Goal: Transaction & Acquisition: Book appointment/travel/reservation

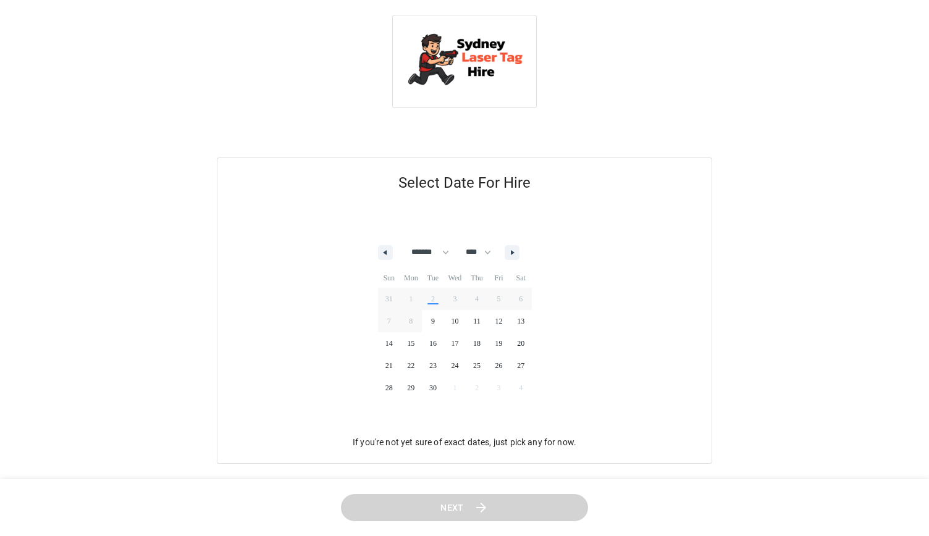
select select "*"
select select "****"
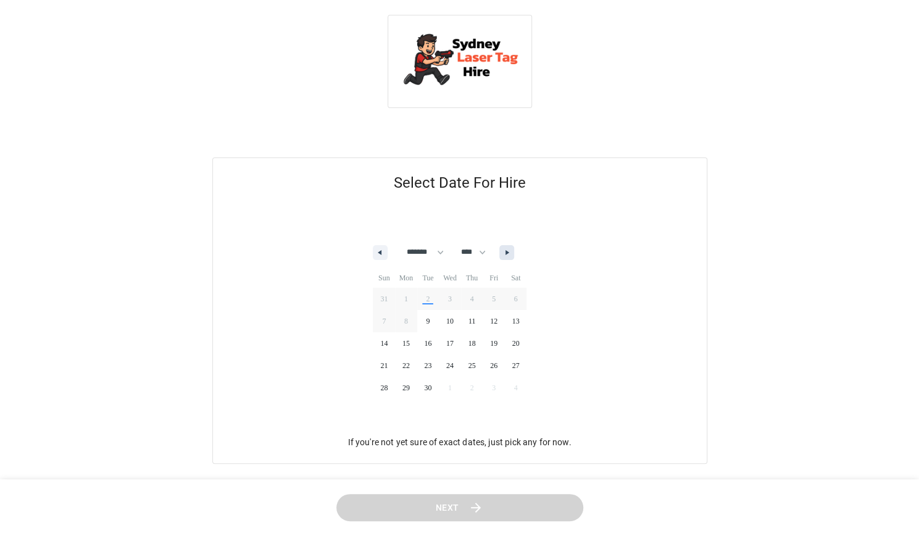
click at [511, 245] on button "button" at bounding box center [506, 252] width 15 height 15
select select "*"
click at [387, 367] on span "19" at bounding box center [384, 365] width 22 height 16
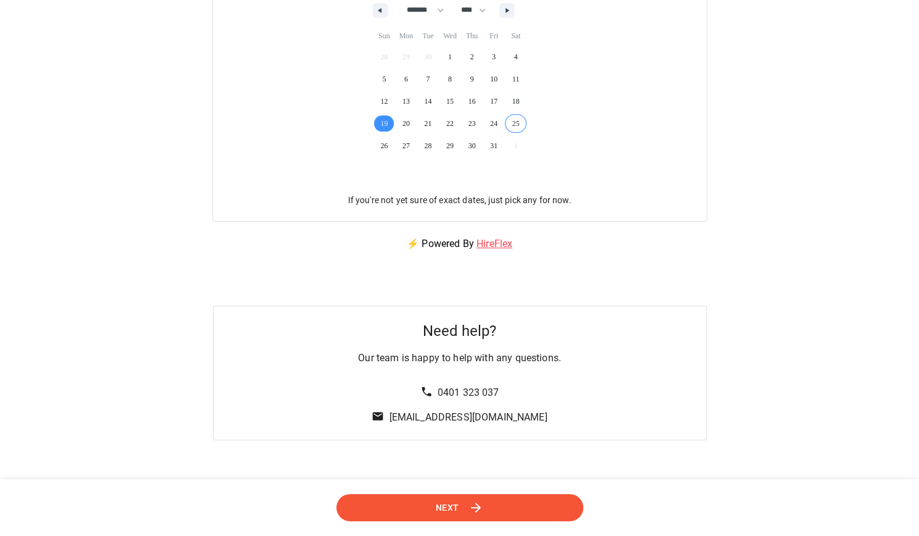
scroll to position [247, 0]
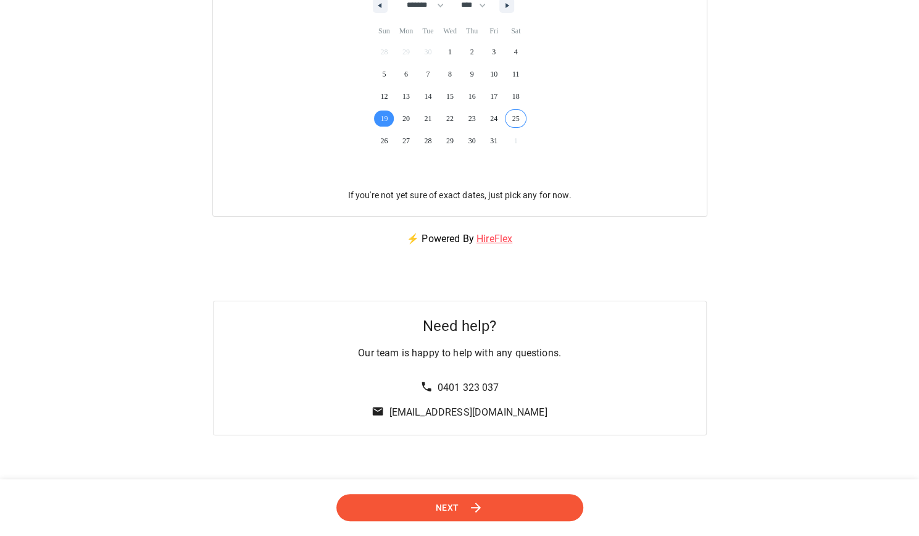
click at [522, 514] on button "Next" at bounding box center [459, 508] width 247 height 28
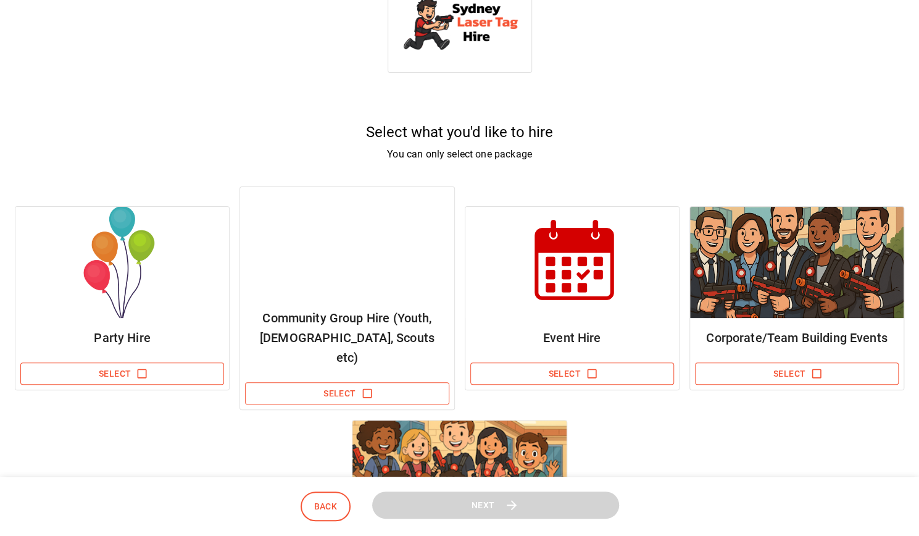
scroll to position [62, 0]
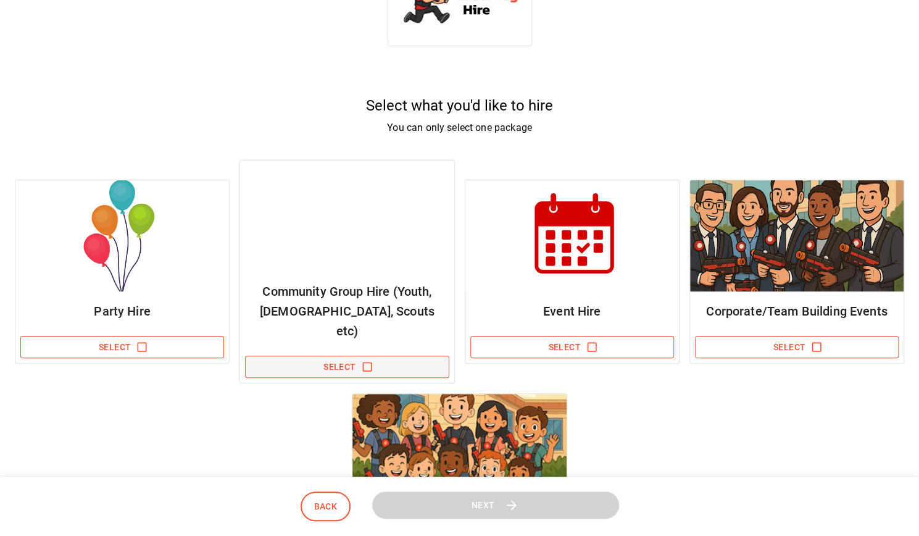
click at [367, 361] on icon "button" at bounding box center [367, 367] width 12 height 12
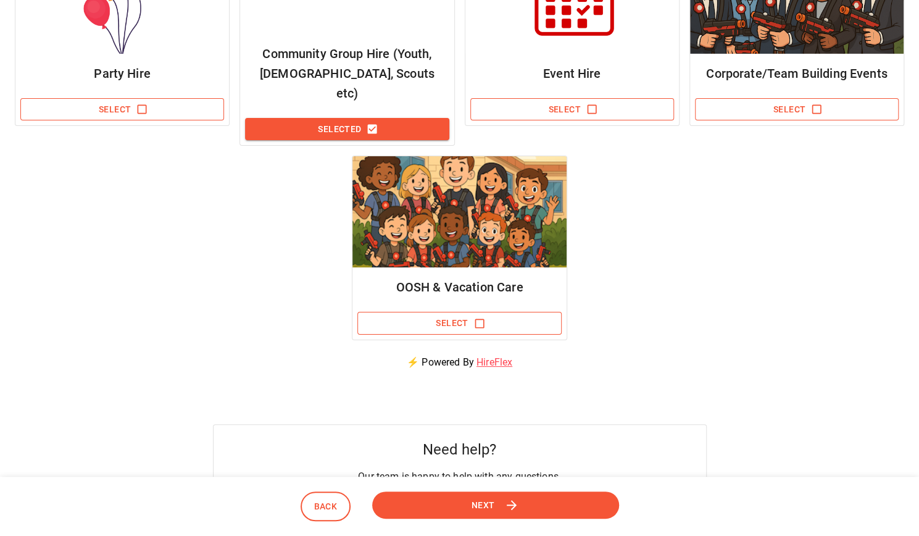
scroll to position [309, 0]
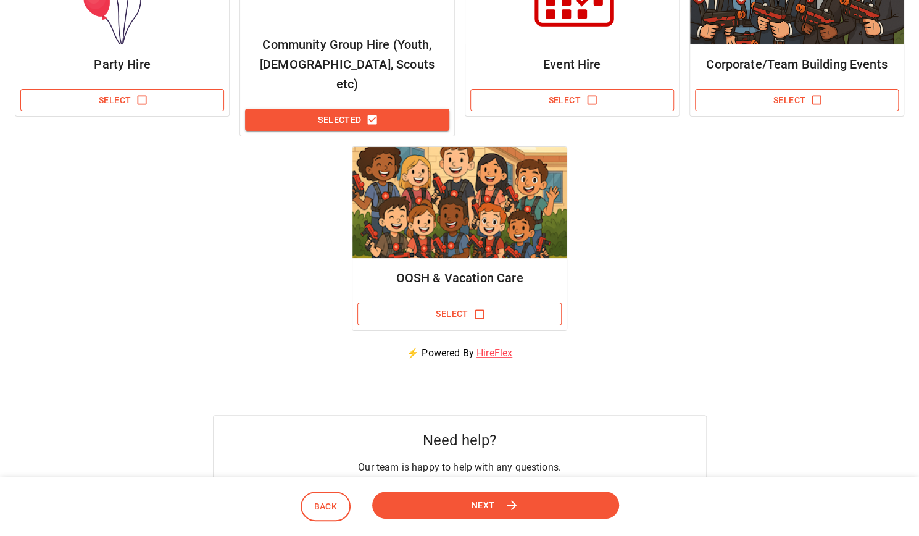
click at [579, 503] on button "Next" at bounding box center [495, 505] width 247 height 28
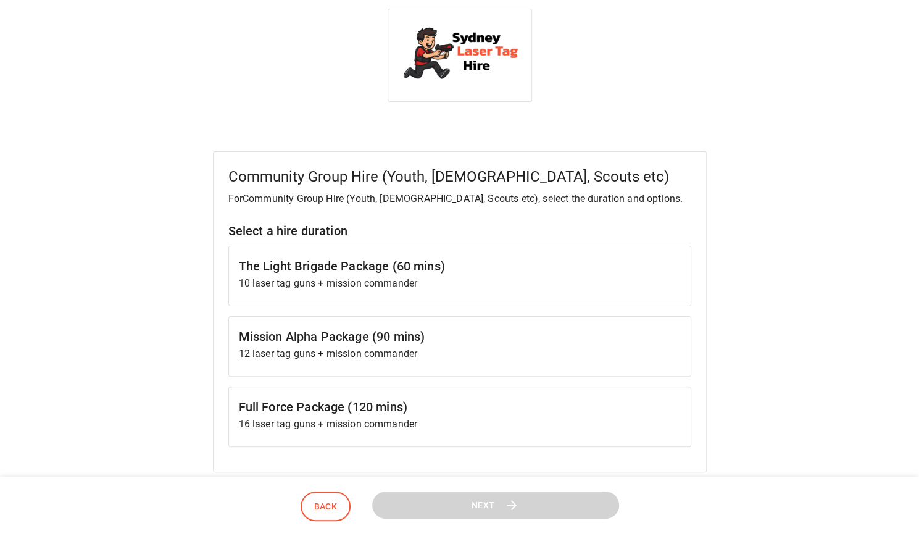
scroll to position [0, 0]
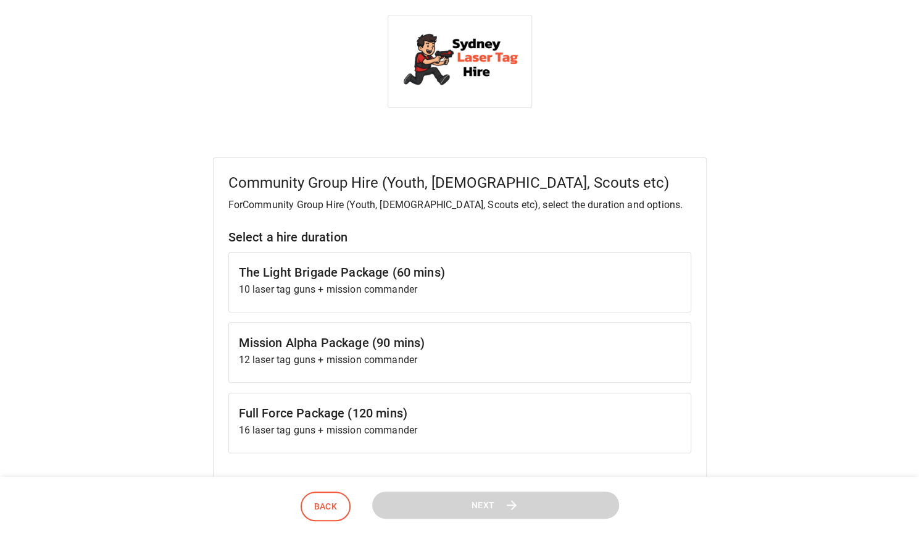
click at [483, 277] on h6 "The Light Brigade Package (60 mins)" at bounding box center [460, 272] width 442 height 20
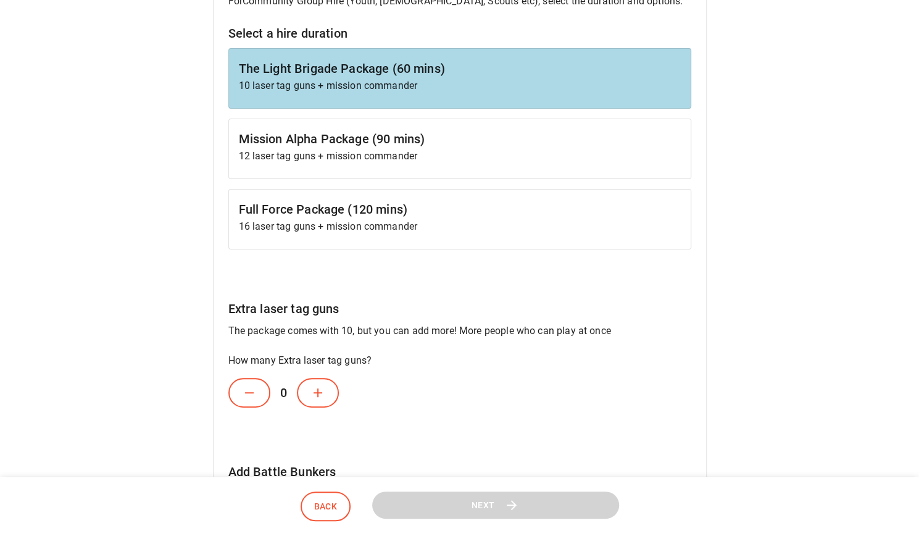
scroll to position [185, 0]
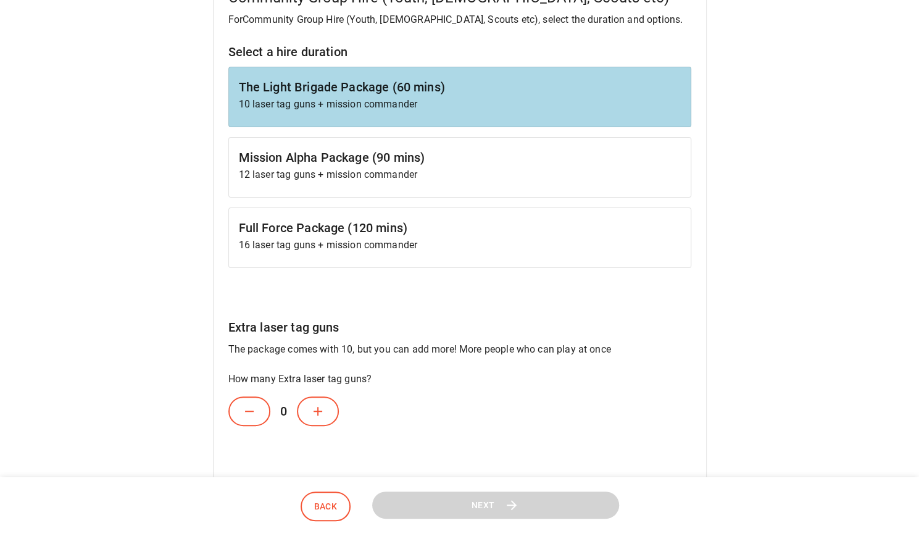
click at [349, 159] on h6 "Mission Alpha Package (90 mins)" at bounding box center [460, 158] width 442 height 20
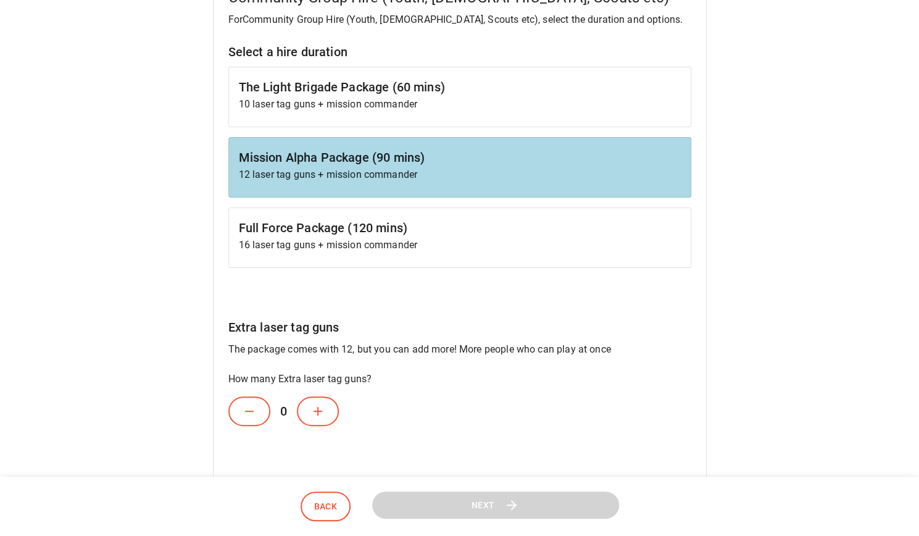
click at [394, 102] on p "10 laser tag guns + mission commander" at bounding box center [460, 104] width 442 height 15
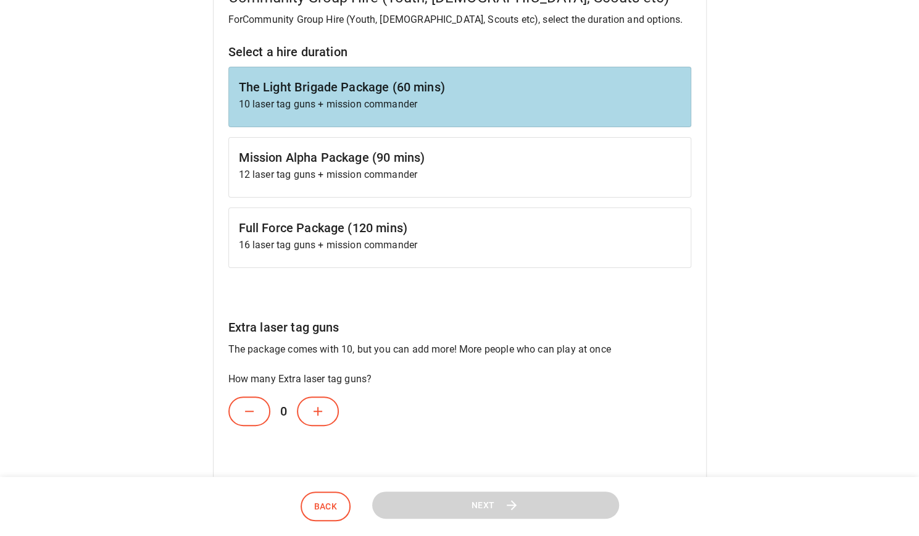
click at [309, 411] on button at bounding box center [318, 411] width 42 height 30
click at [310, 411] on button at bounding box center [318, 411] width 42 height 30
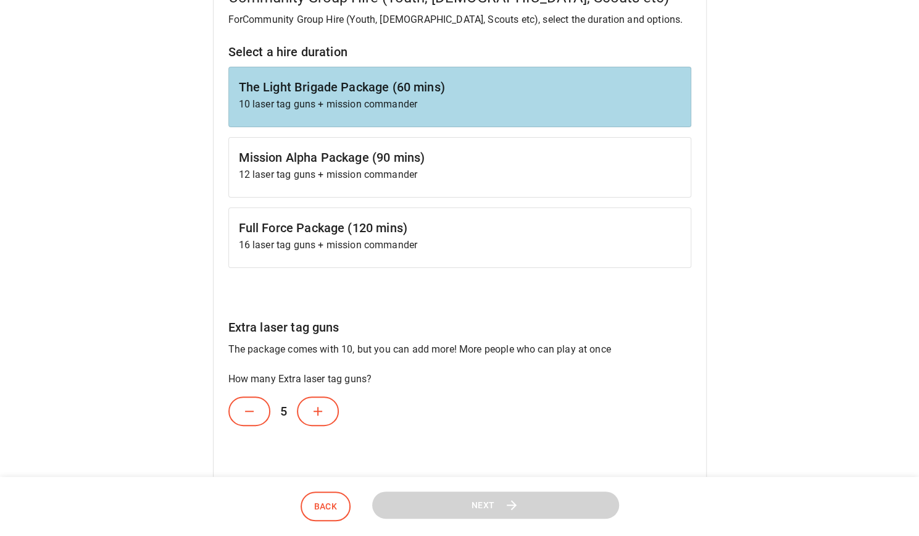
click at [311, 411] on icon at bounding box center [318, 411] width 15 height 15
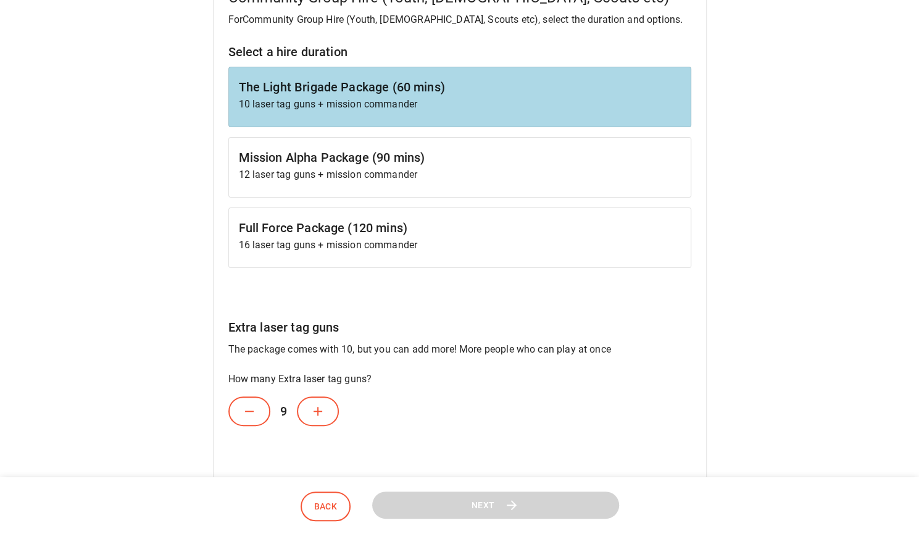
click at [311, 411] on button at bounding box center [318, 411] width 42 height 30
click at [311, 411] on button at bounding box center [325, 411] width 42 height 30
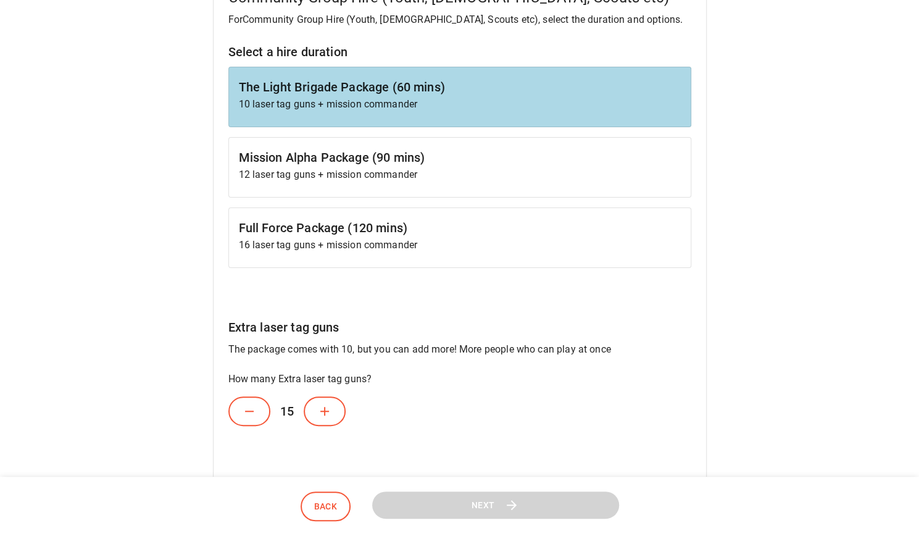
click at [311, 411] on button at bounding box center [325, 411] width 42 height 30
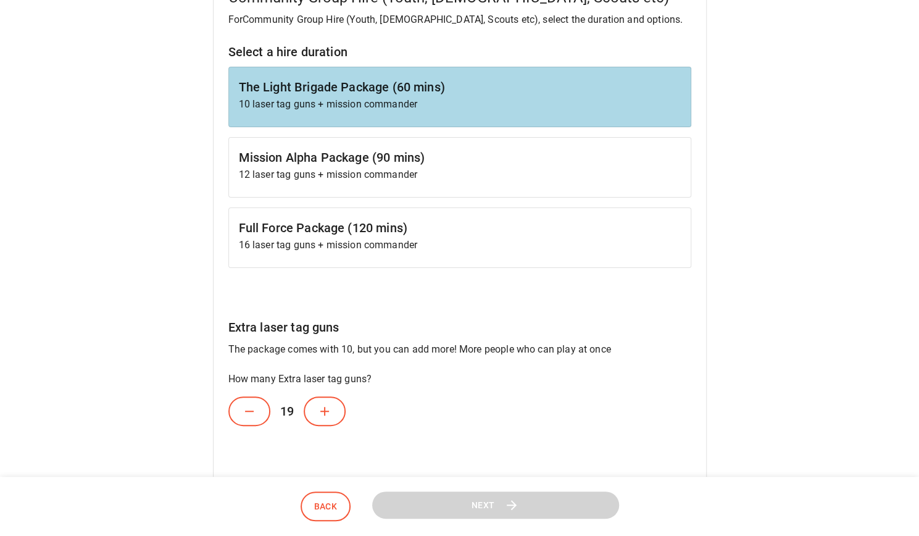
click at [311, 411] on button at bounding box center [325, 411] width 42 height 30
click at [312, 411] on button at bounding box center [325, 411] width 42 height 30
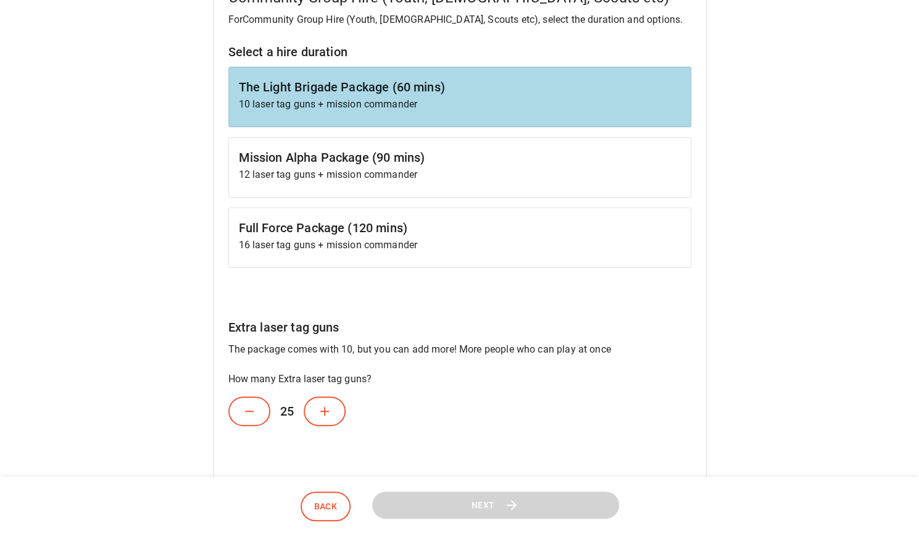
click at [312, 411] on button at bounding box center [325, 411] width 42 height 30
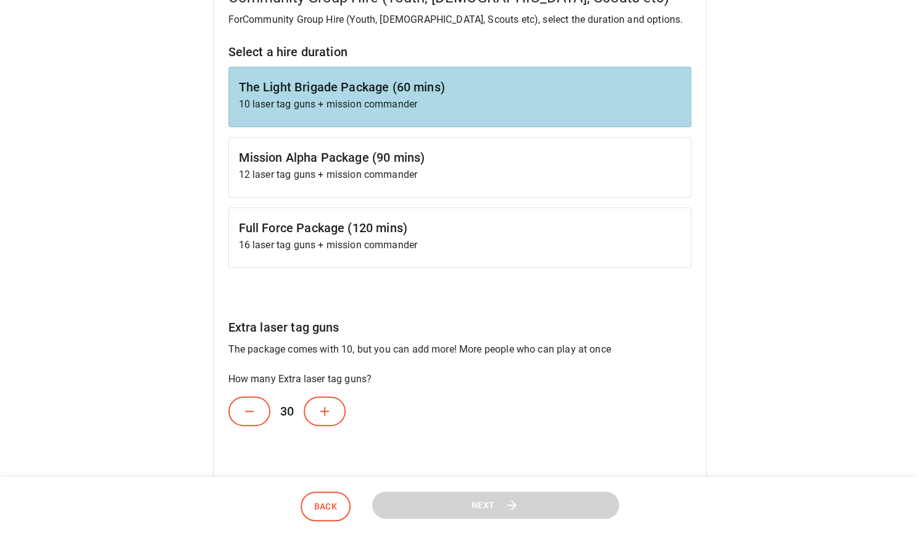
click at [314, 411] on button at bounding box center [325, 411] width 42 height 30
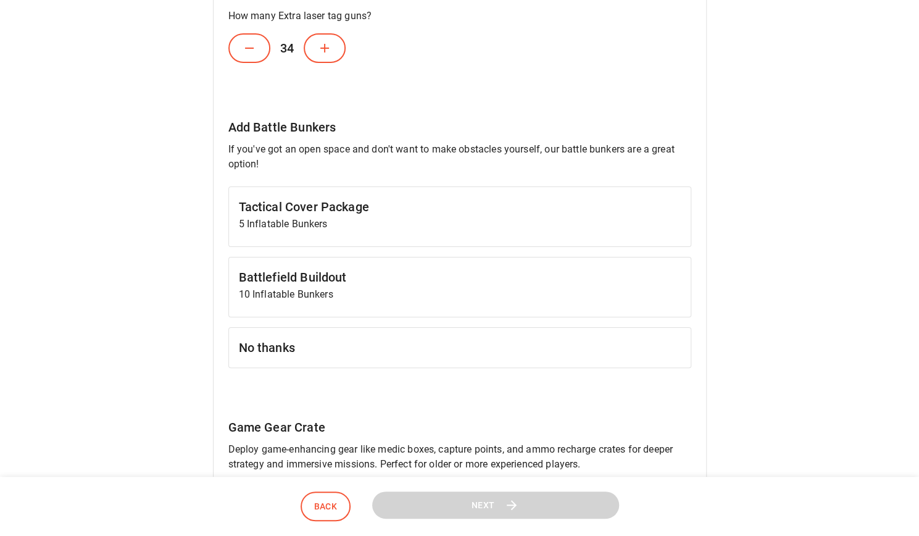
scroll to position [556, 0]
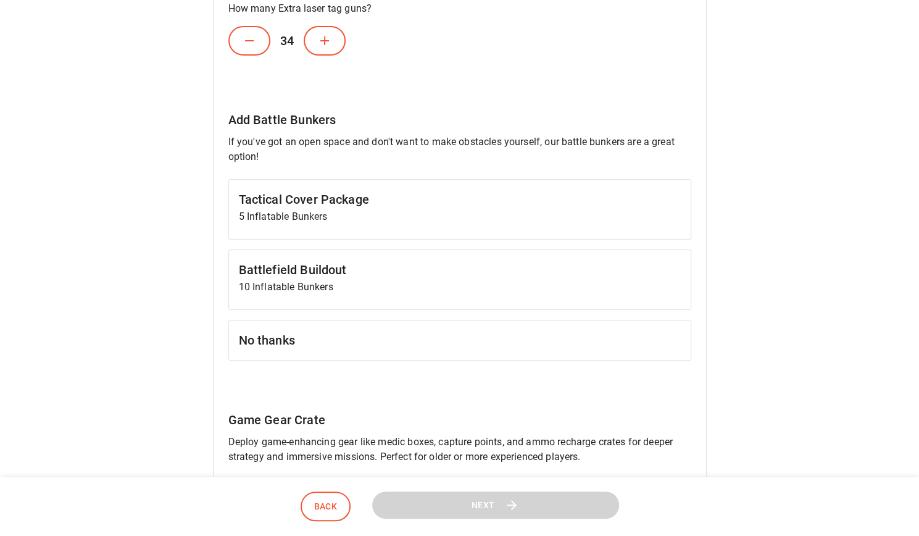
click at [290, 209] on p "5 Inflatable Bunkers" at bounding box center [460, 216] width 442 height 15
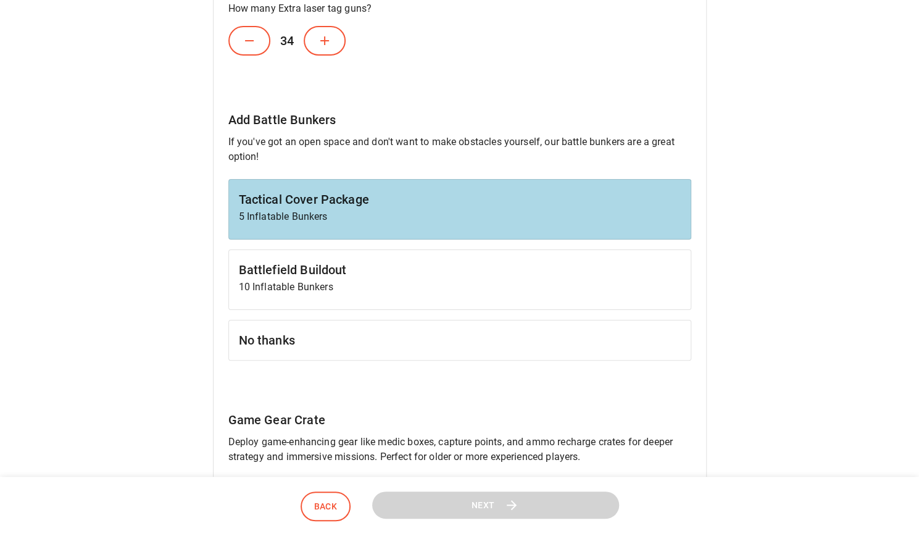
click at [305, 266] on h6 "Battlefield Buildout" at bounding box center [460, 270] width 442 height 20
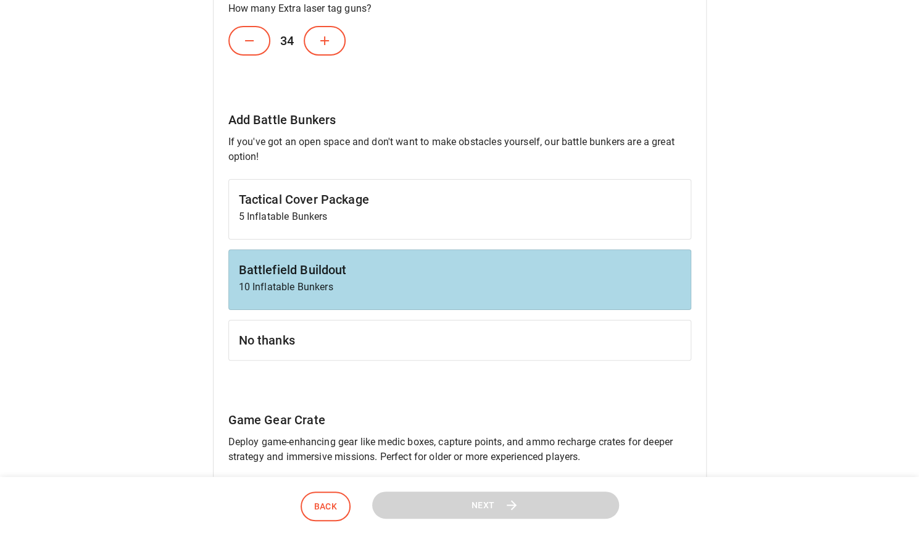
click at [380, 203] on h6 "Tactical Cover Package" at bounding box center [460, 200] width 442 height 20
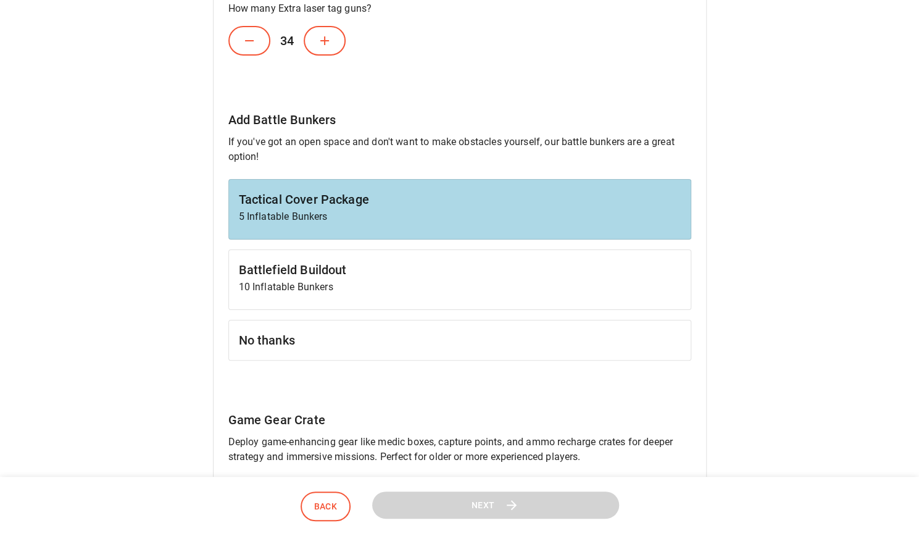
click at [377, 280] on p "10 Inflatable Bunkers" at bounding box center [460, 287] width 442 height 15
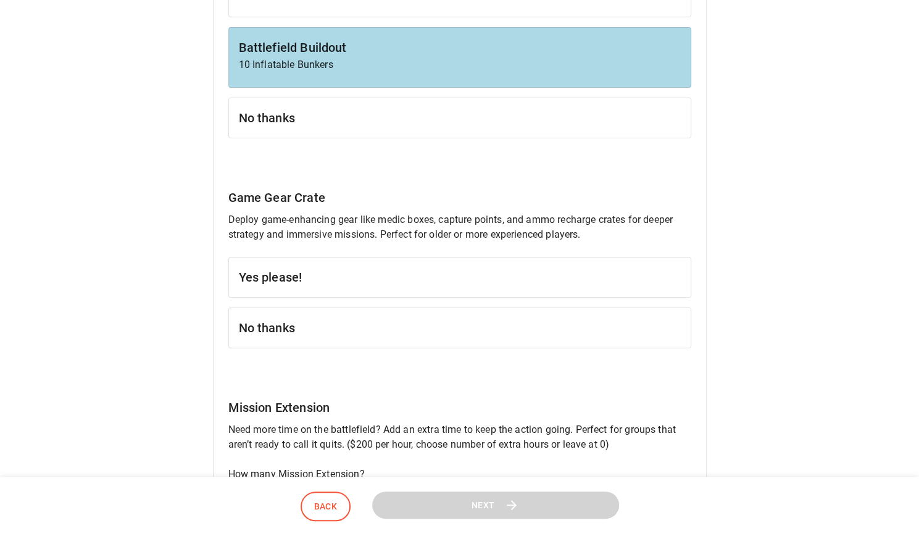
scroll to position [803, 0]
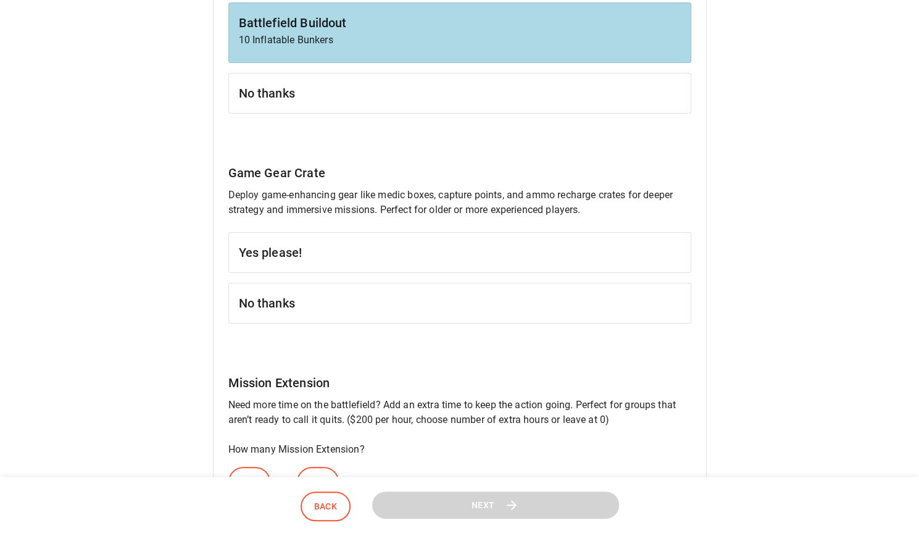
click at [332, 304] on h6 "No thanks" at bounding box center [460, 303] width 442 height 20
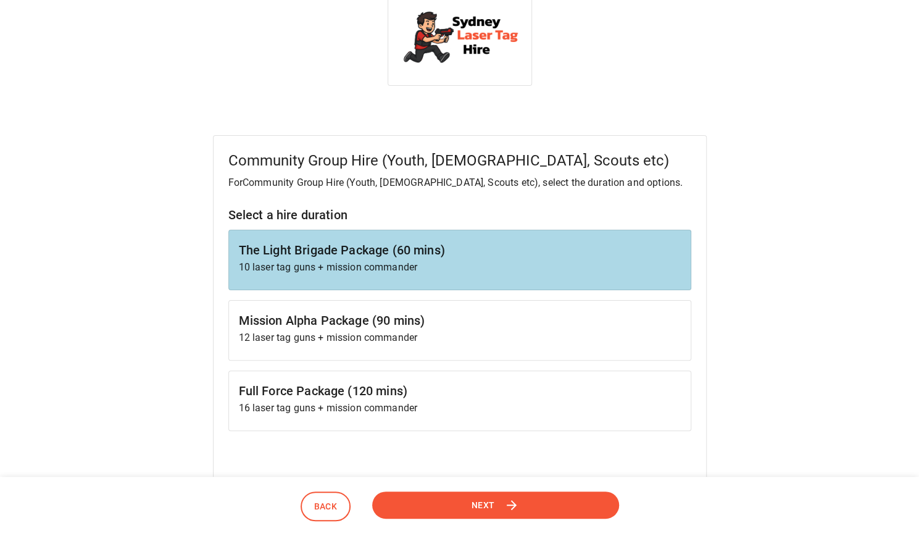
scroll to position [0, 0]
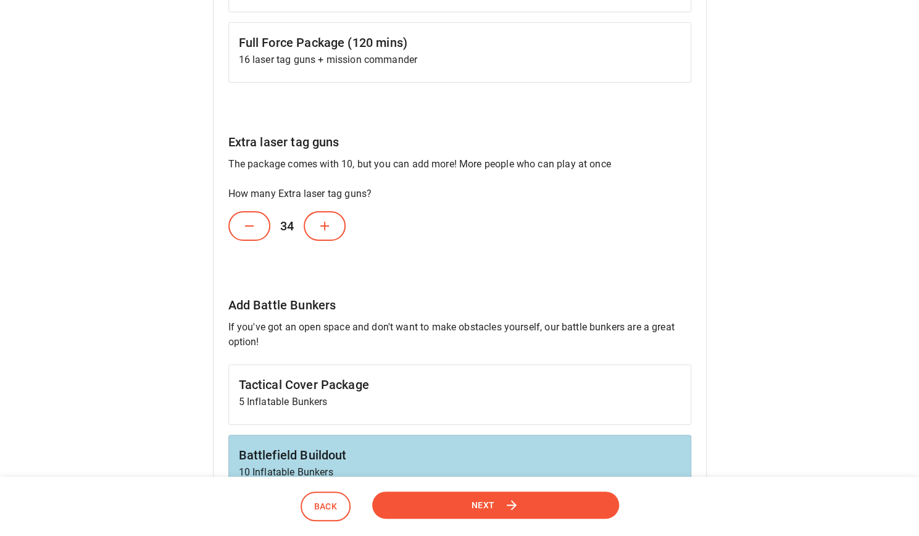
click at [525, 509] on button "Next" at bounding box center [495, 505] width 247 height 28
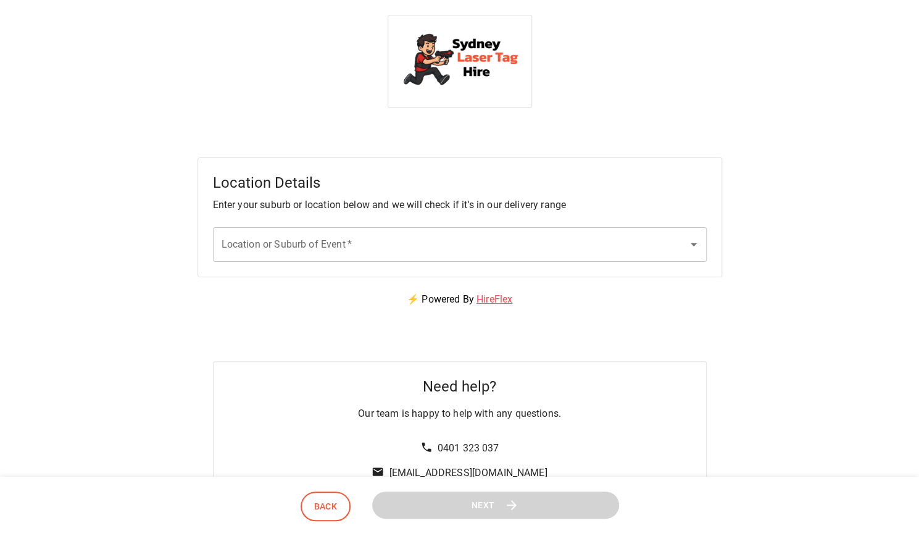
click at [693, 246] on icon "Open" at bounding box center [694, 244] width 15 height 15
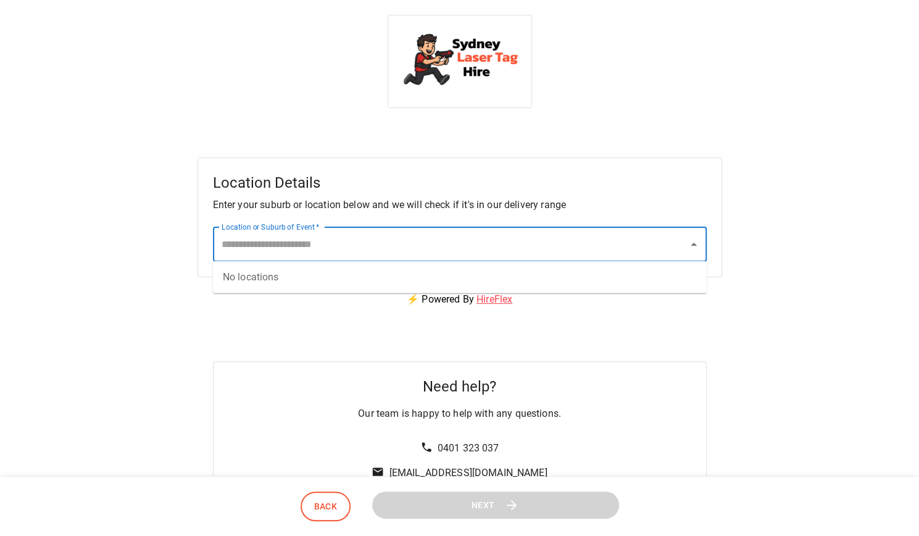
click at [694, 249] on icon "Close" at bounding box center [694, 244] width 15 height 15
type input "*"
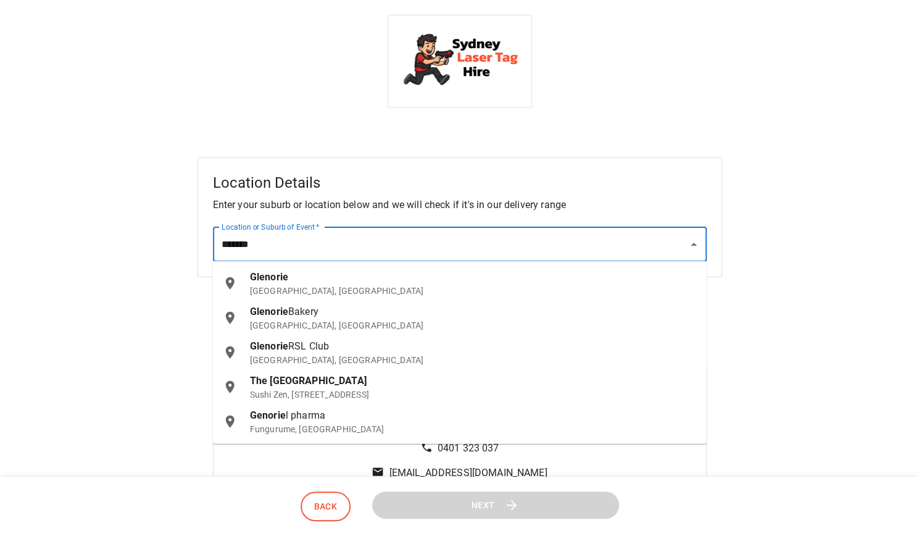
click at [275, 277] on span "Glenorie" at bounding box center [269, 277] width 38 height 12
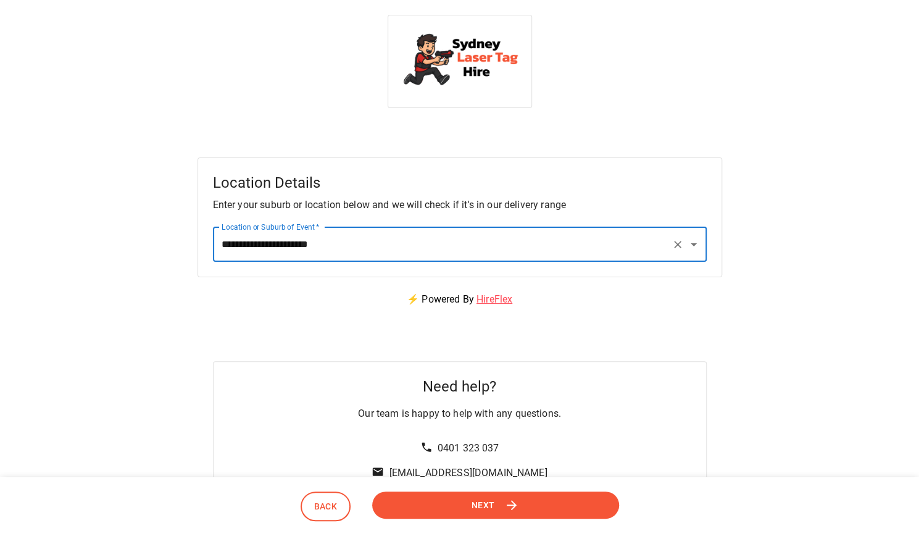
scroll to position [170, 0]
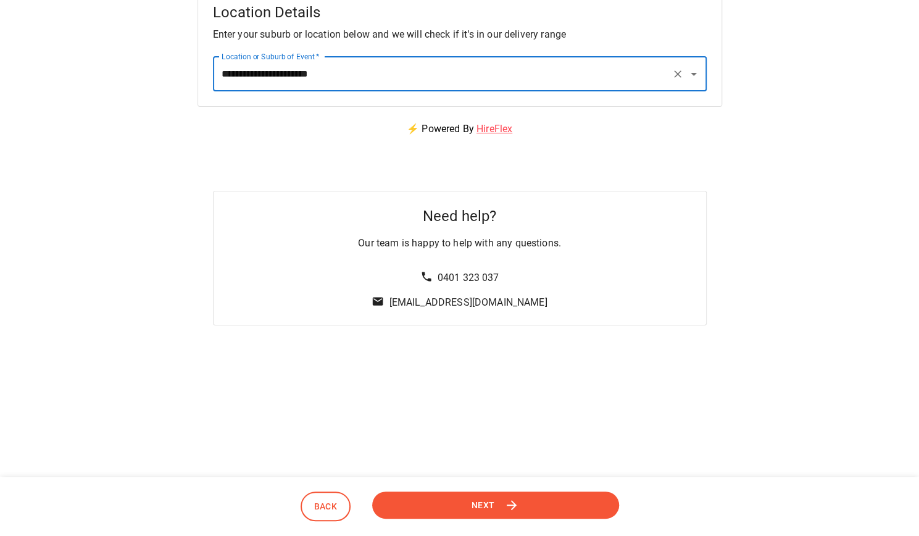
type input "**********"
click at [481, 504] on span "Next" at bounding box center [483, 505] width 23 height 15
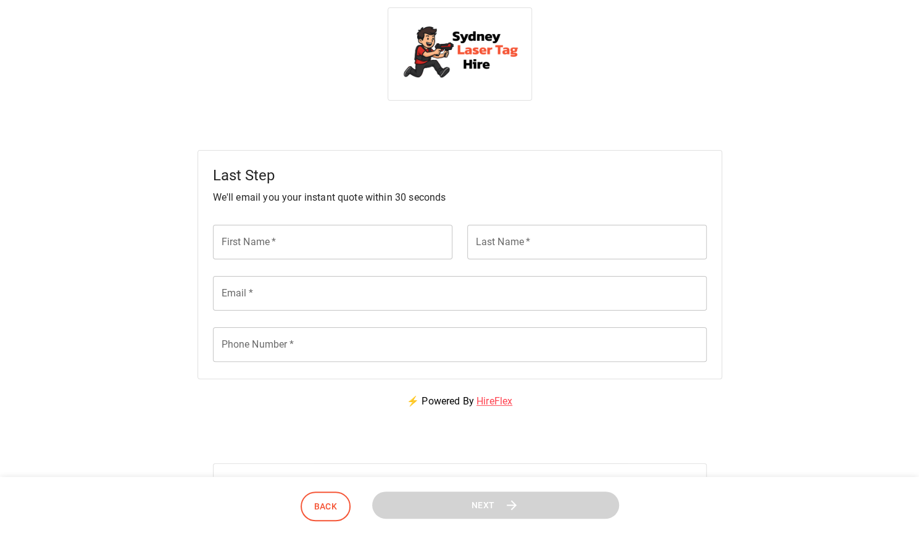
scroll to position [0, 0]
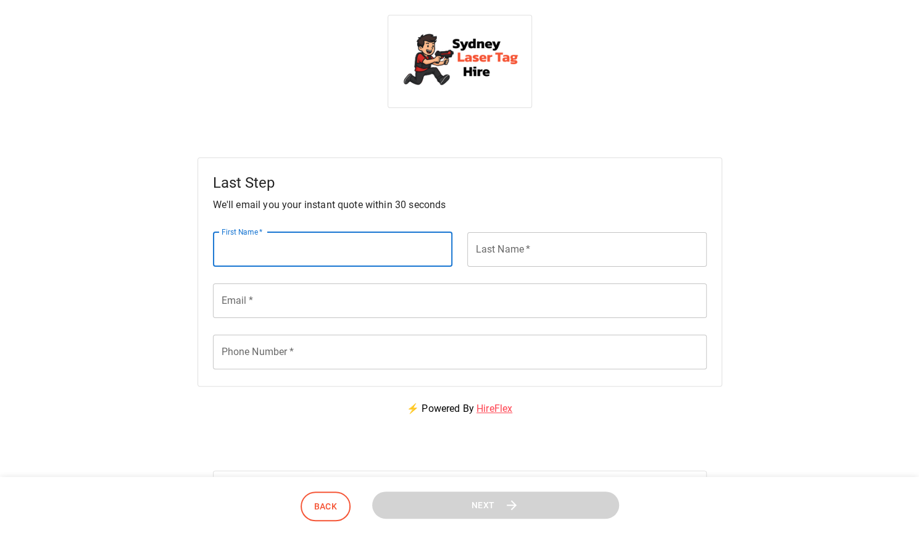
click at [399, 246] on input "First Name   *" at bounding box center [333, 249] width 240 height 35
type input "******"
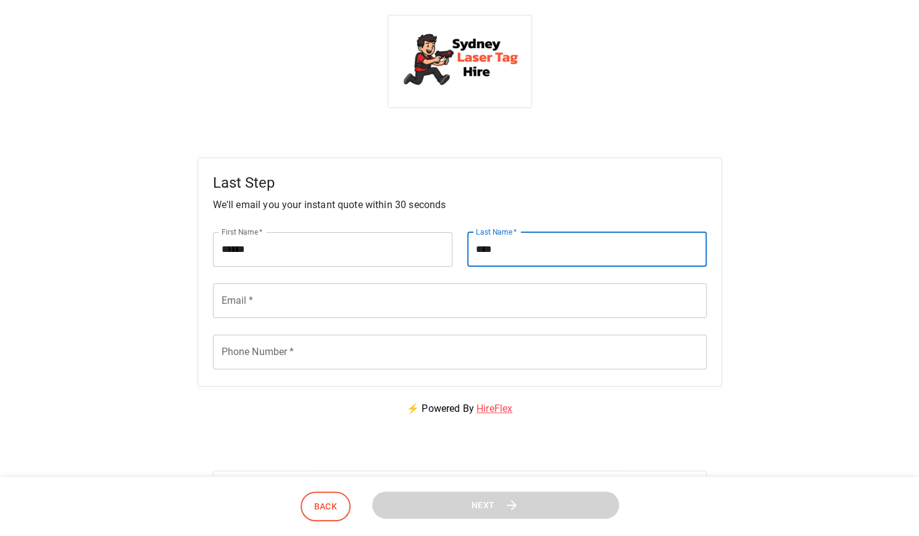
type input "****"
click at [247, 298] on input "Email   *" at bounding box center [460, 300] width 494 height 35
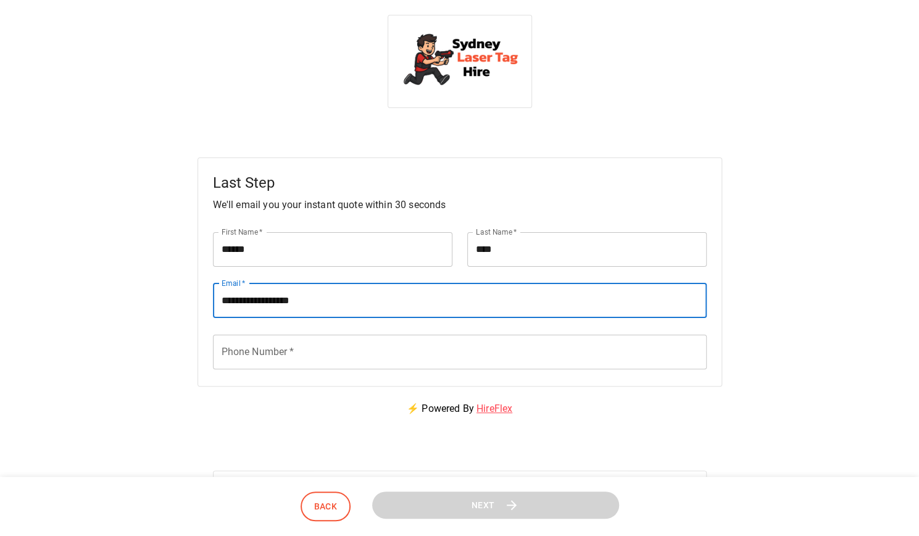
type input "**********"
click at [296, 343] on input "Phone Number   *" at bounding box center [460, 352] width 494 height 35
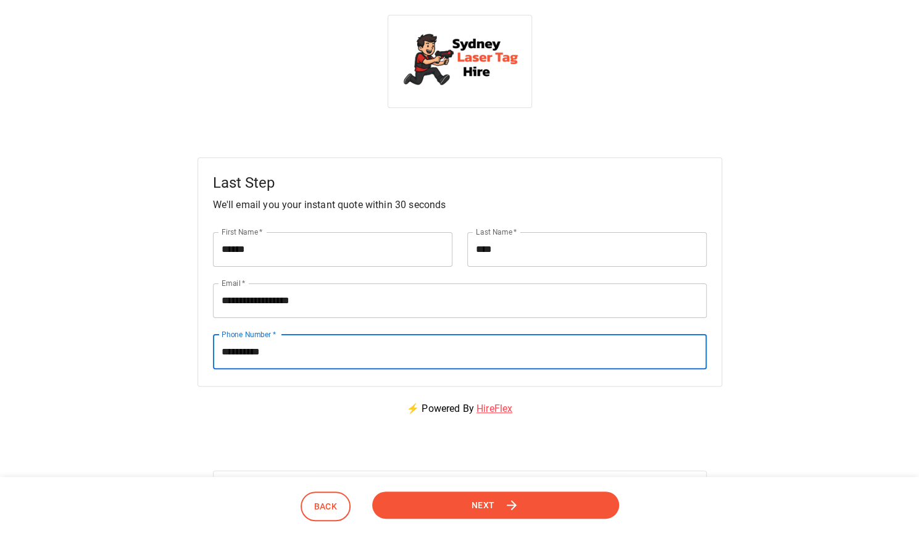
type input "**********"
click at [535, 506] on button "Next" at bounding box center [495, 505] width 247 height 28
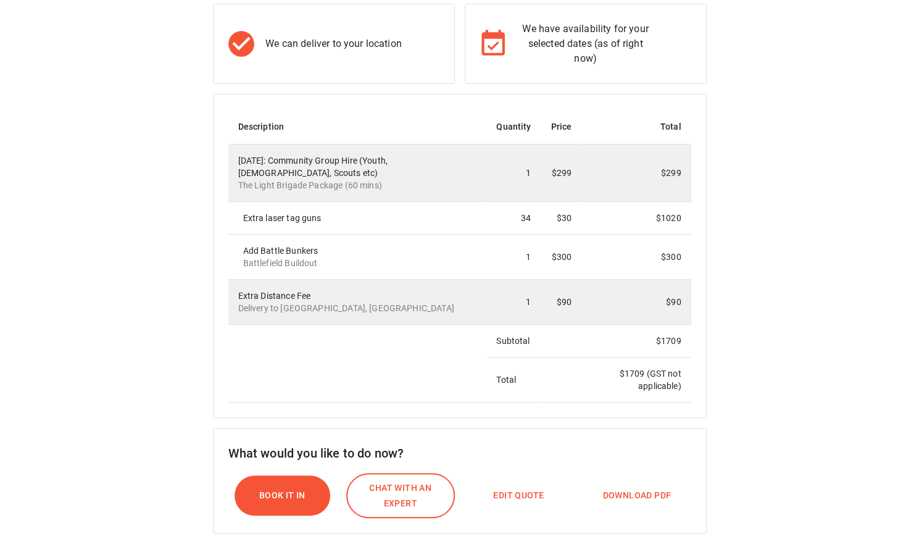
scroll to position [247, 0]
